Goal: Navigation & Orientation: Find specific page/section

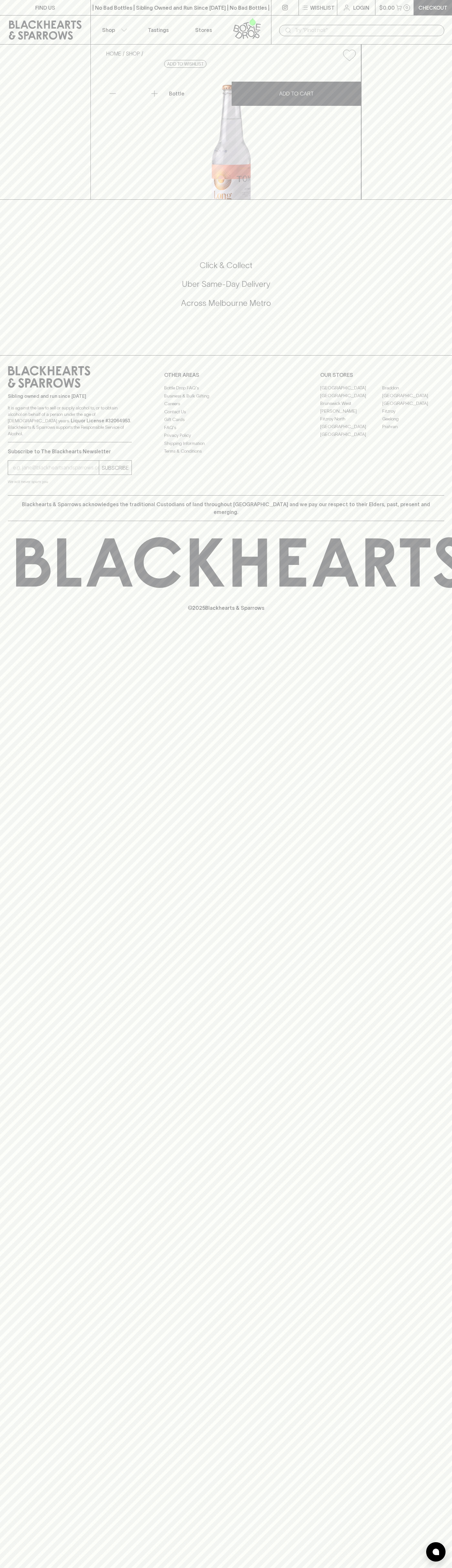
click at [259, 19] on icon at bounding box center [247, 28] width 37 height 21
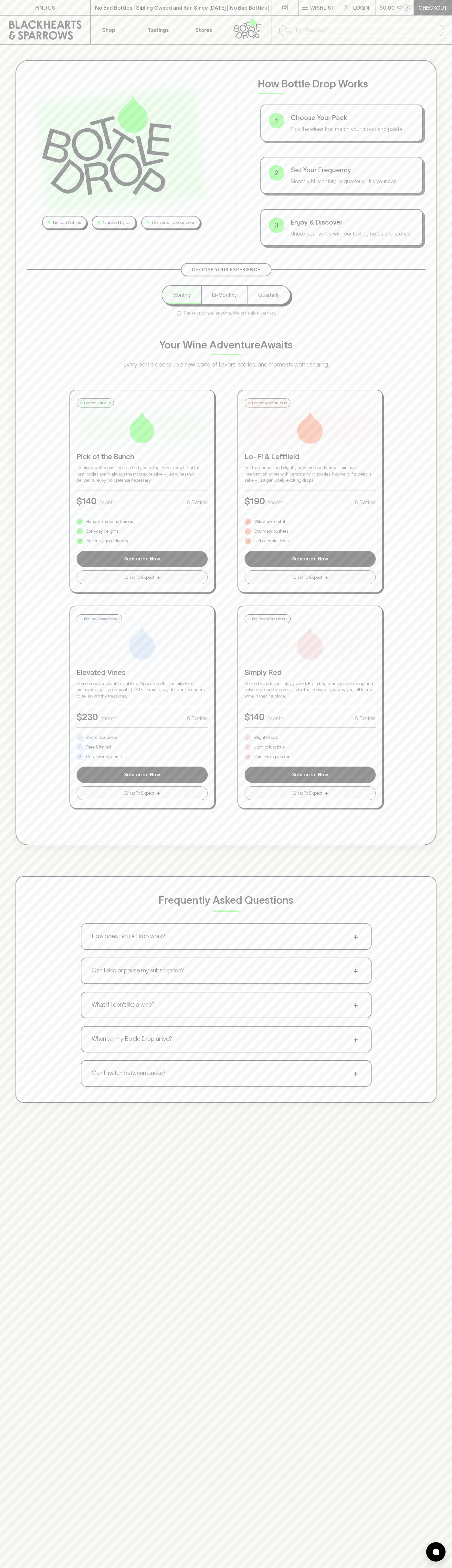
click at [447, 1567] on html "FIND US | No Bad Bottles | Sibling Owned and Run Since 2006 | No Bad Bottles | …" at bounding box center [226, 1013] width 452 height 2027
click at [282, 1567] on html "FIND US | No Bad Bottles | Sibling Owned and Run Since 2006 | No Bad Bottles | …" at bounding box center [226, 1013] width 452 height 2027
click at [29, 1054] on div "Frequently Asked Questions How does Bottle Drop work? + Choose your pack, set y…" at bounding box center [225, 990] width 421 height 226
